Goal: Task Accomplishment & Management: Complete application form

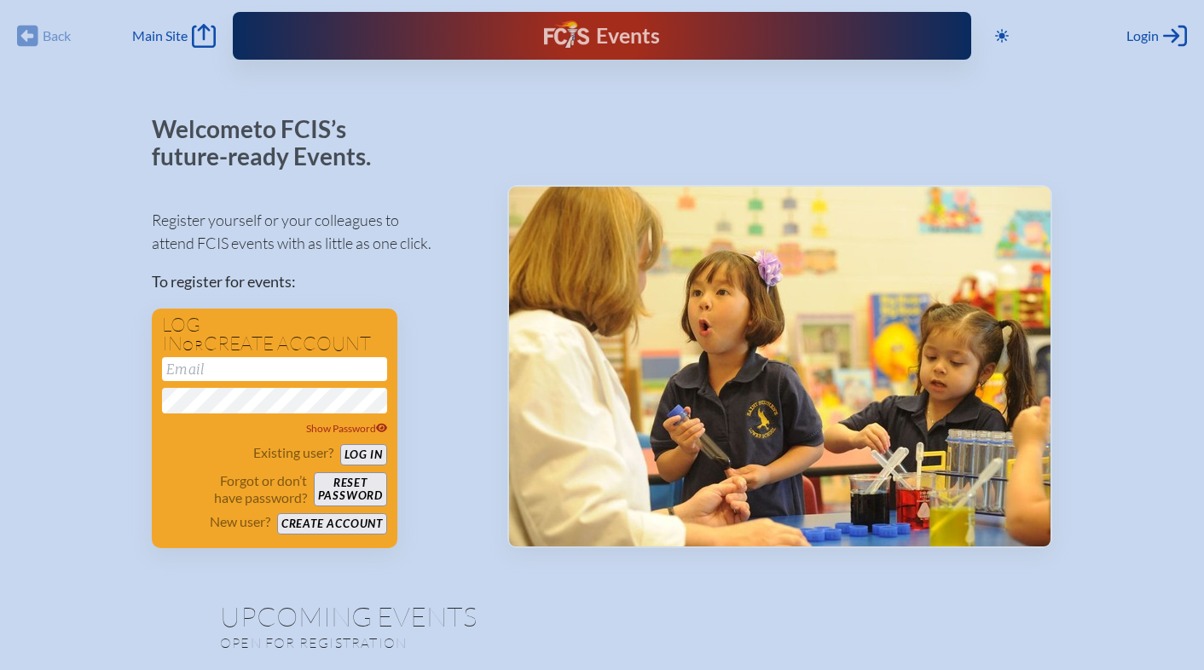
click at [263, 372] on input "email" at bounding box center [274, 369] width 225 height 24
type input "[EMAIL_ADDRESS][PERSON_NAME][DOMAIN_NAME]"
click at [336, 500] on button "Reset password" at bounding box center [350, 489] width 73 height 34
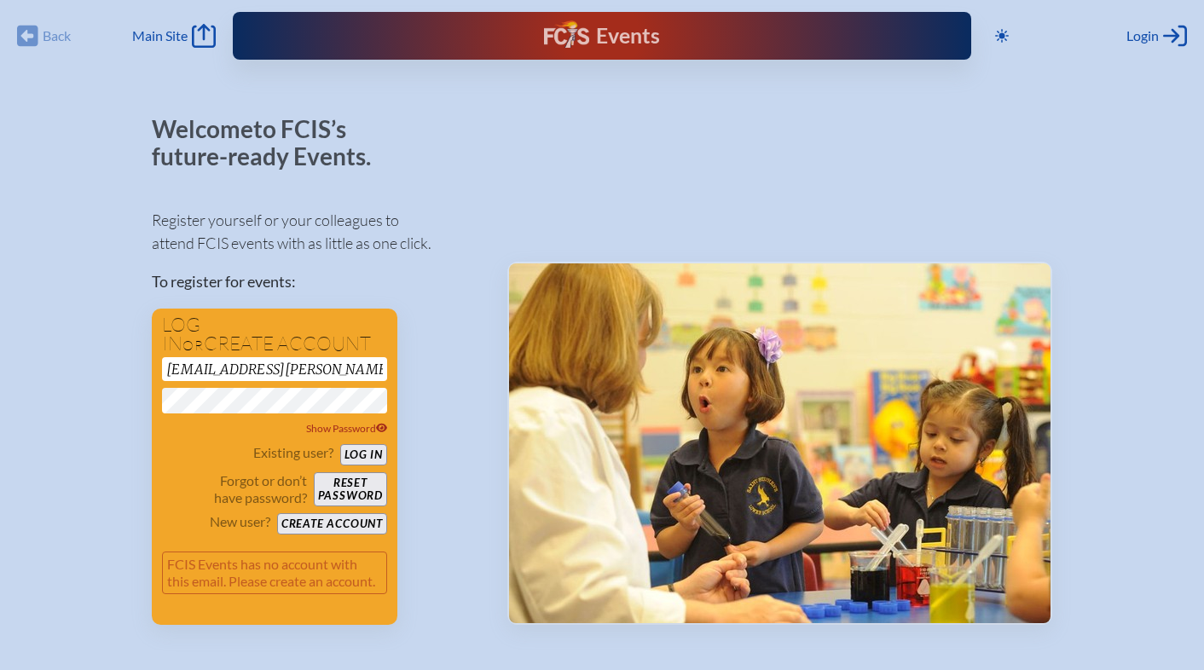
click at [331, 522] on button "Create account" at bounding box center [332, 523] width 110 height 21
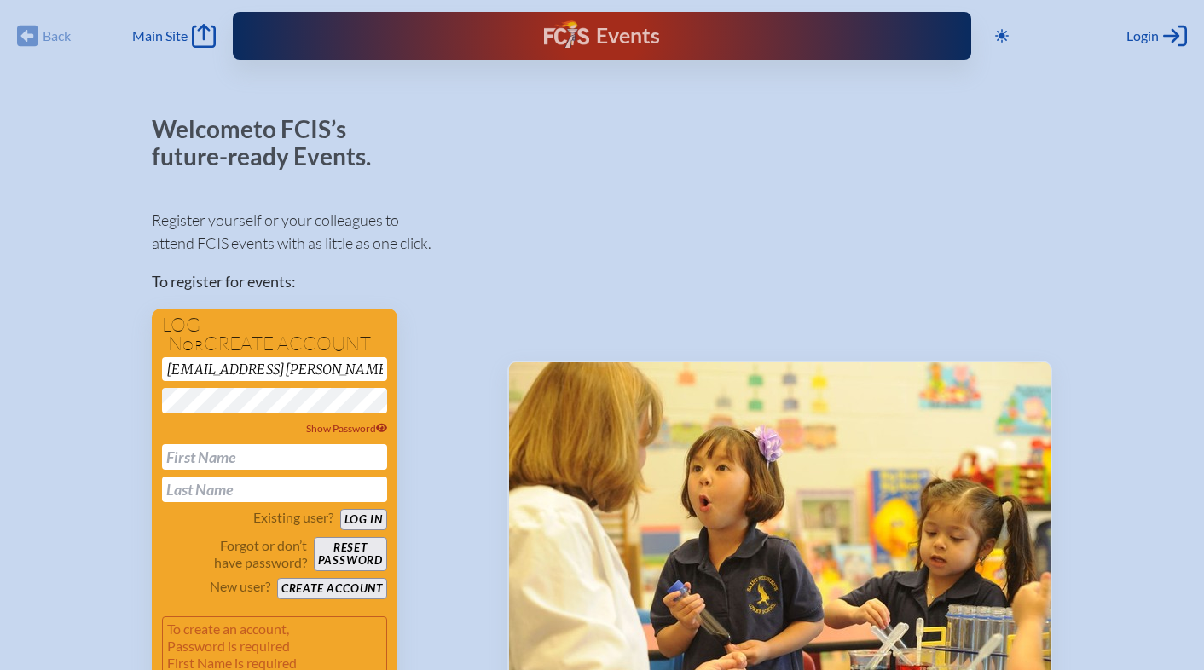
click at [259, 464] on input "text" at bounding box center [274, 457] width 225 height 26
type input "Laura"
type input "Pelletier"
click at [379, 429] on icon at bounding box center [382, 428] width 12 height 9
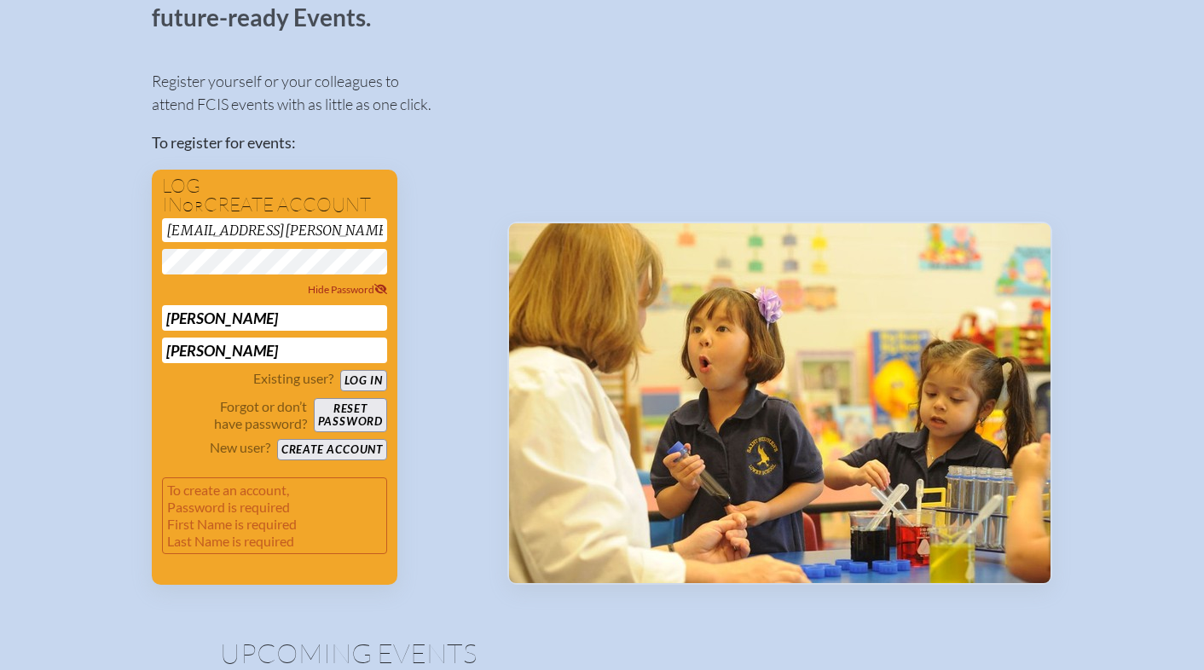
scroll to position [140, 0]
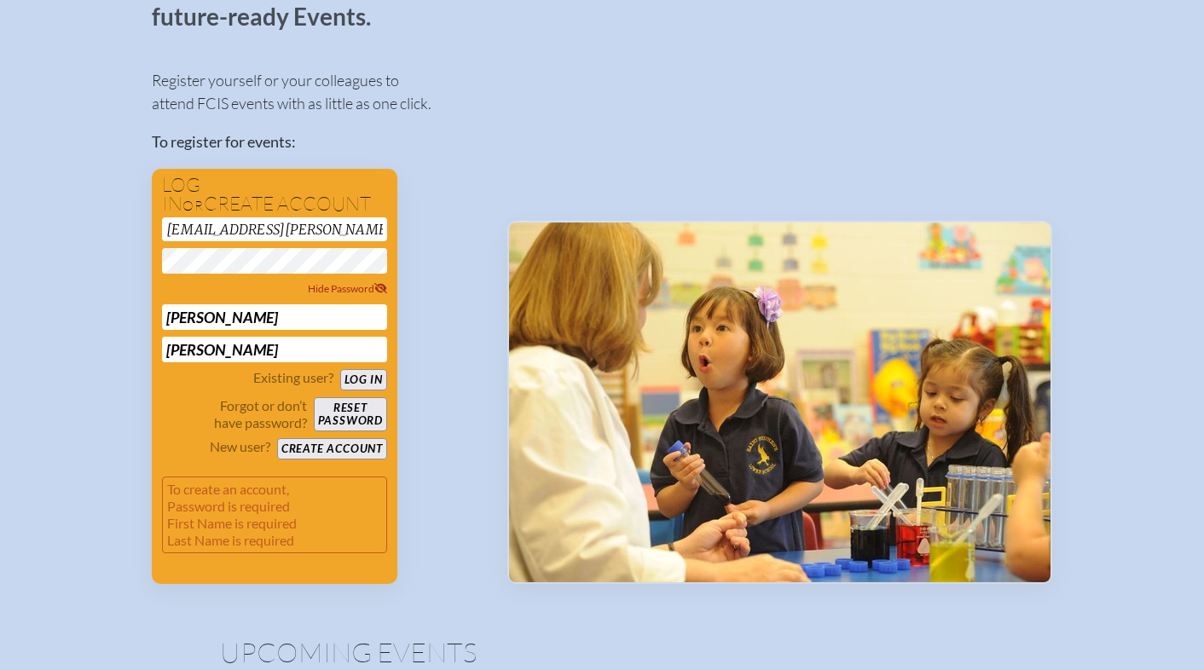
click at [338, 454] on button "Create account" at bounding box center [332, 448] width 110 height 21
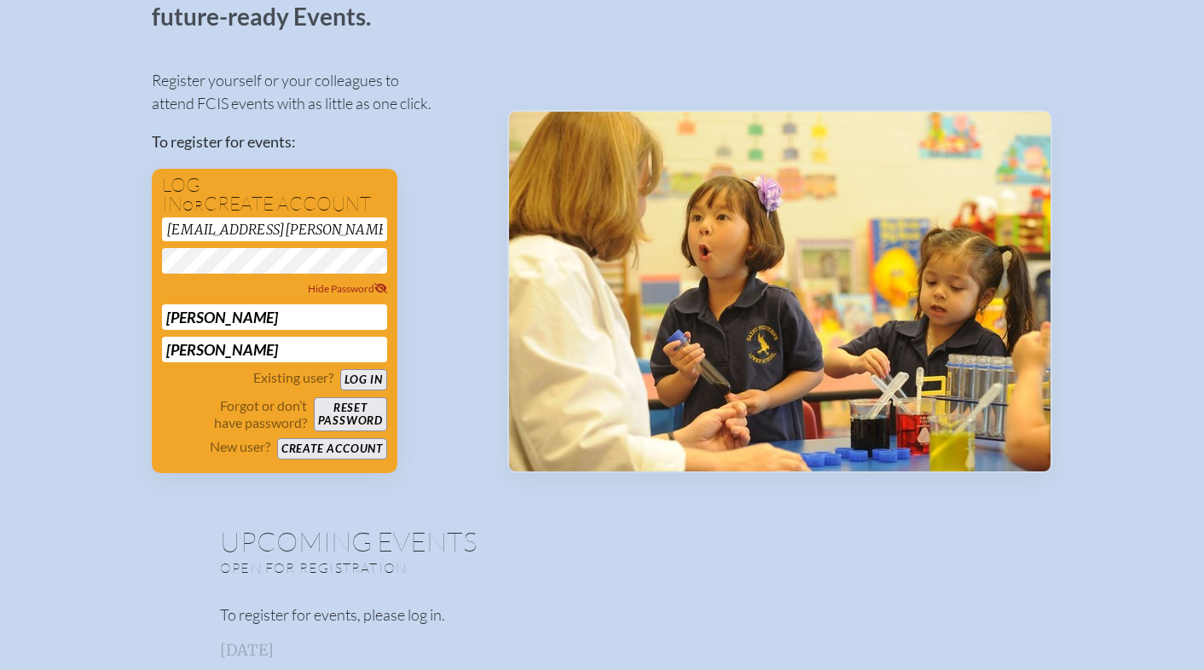
scroll to position [29, 0]
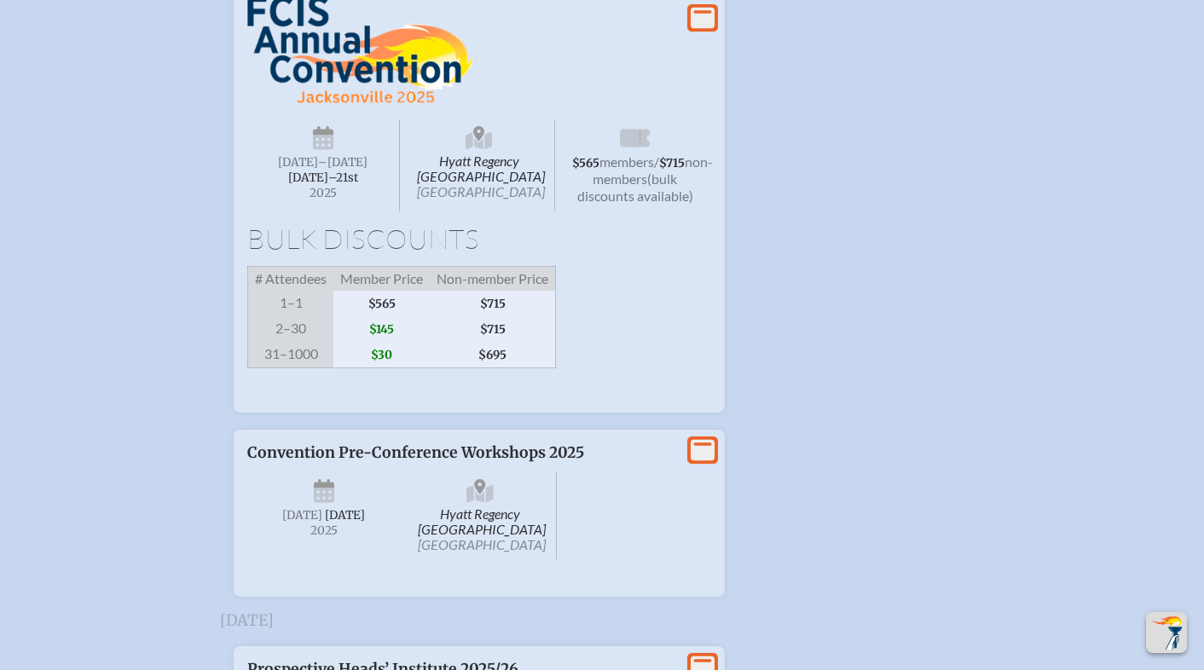
scroll to position [2016, 0]
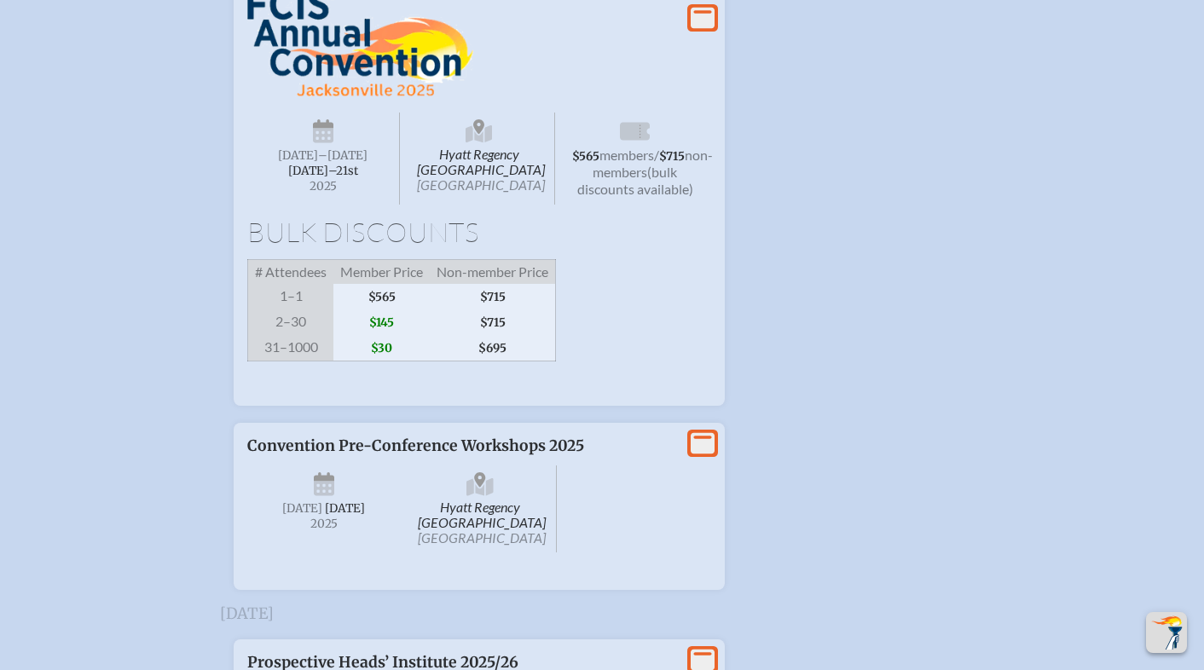
click at [709, 29] on icon at bounding box center [703, 18] width 24 height 21
